Goal: Communication & Community: Answer question/provide support

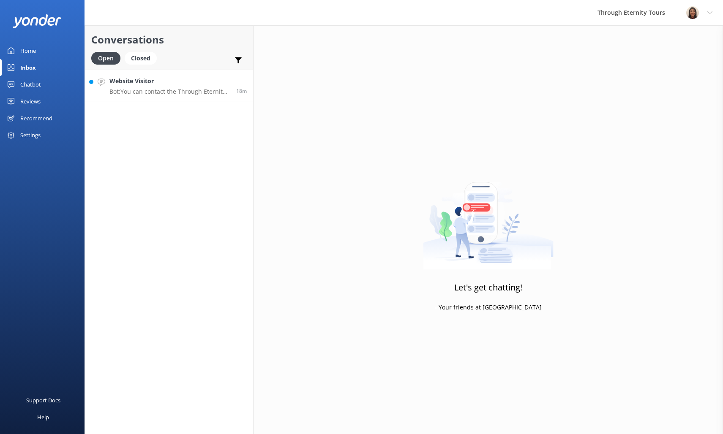
click at [163, 90] on p "Bot: You can contact the Through Eternity Tours team at [PHONE_NUMBER] or [PHON…" at bounding box center [169, 92] width 120 height 8
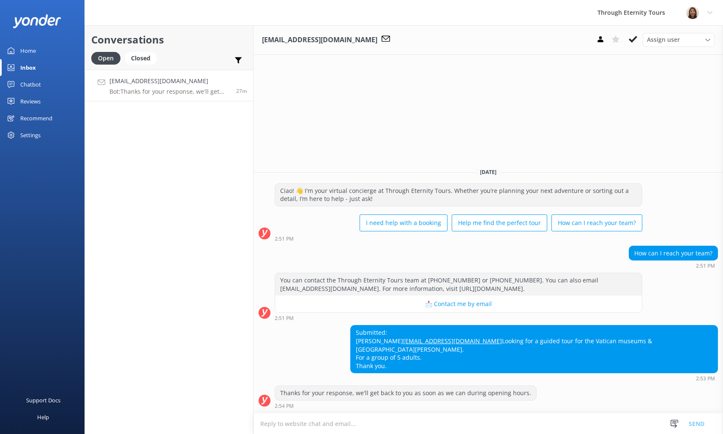
click at [158, 81] on h4 "[EMAIL_ADDRESS][DOMAIN_NAME]" at bounding box center [169, 80] width 120 height 9
click at [155, 85] on h4 "[EMAIL_ADDRESS][DOMAIN_NAME]" at bounding box center [169, 80] width 120 height 9
click at [160, 82] on h4 "[EMAIL_ADDRESS][DOMAIN_NAME]" at bounding box center [169, 80] width 120 height 9
click at [142, 87] on div "[EMAIL_ADDRESS][DOMAIN_NAME] Bot: Thanks for your response, we'll get back to y…" at bounding box center [169, 85] width 120 height 18
click at [145, 90] on p "Bot: Thanks for your response, we'll get back to you as soon as we can during o…" at bounding box center [169, 92] width 120 height 8
